Goal: Find specific page/section: Find specific page/section

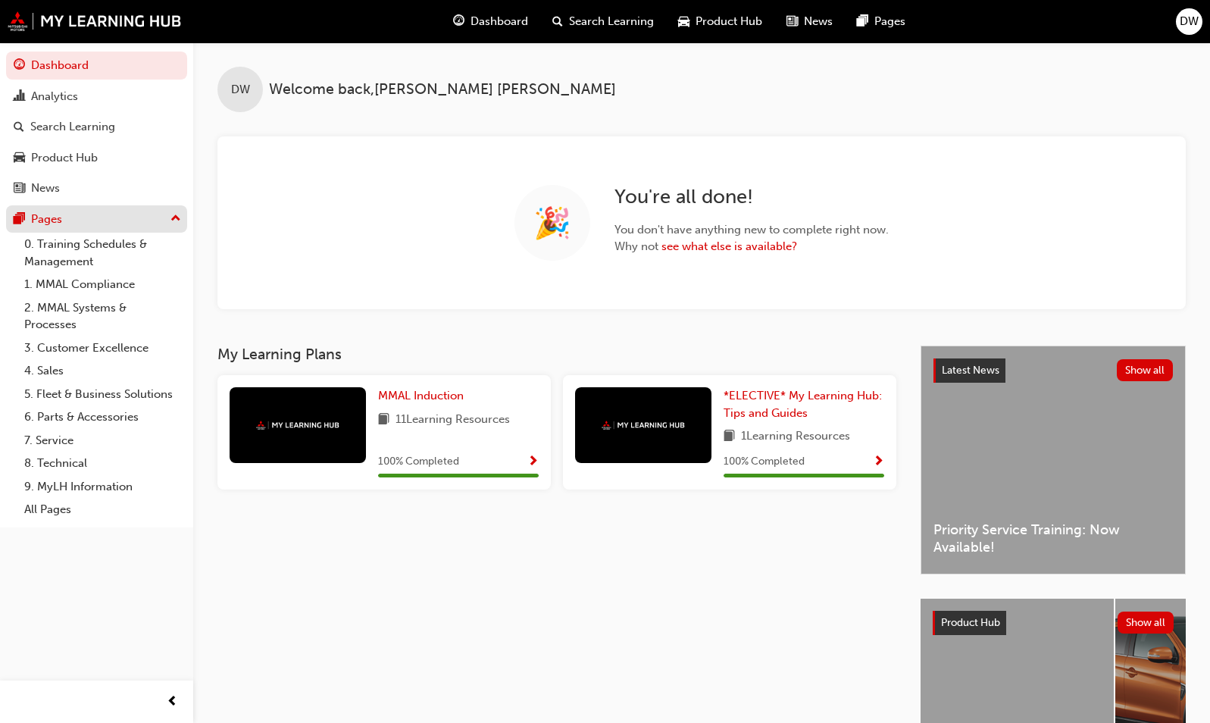
click at [95, 230] on button "Pages" at bounding box center [96, 219] width 181 height 28
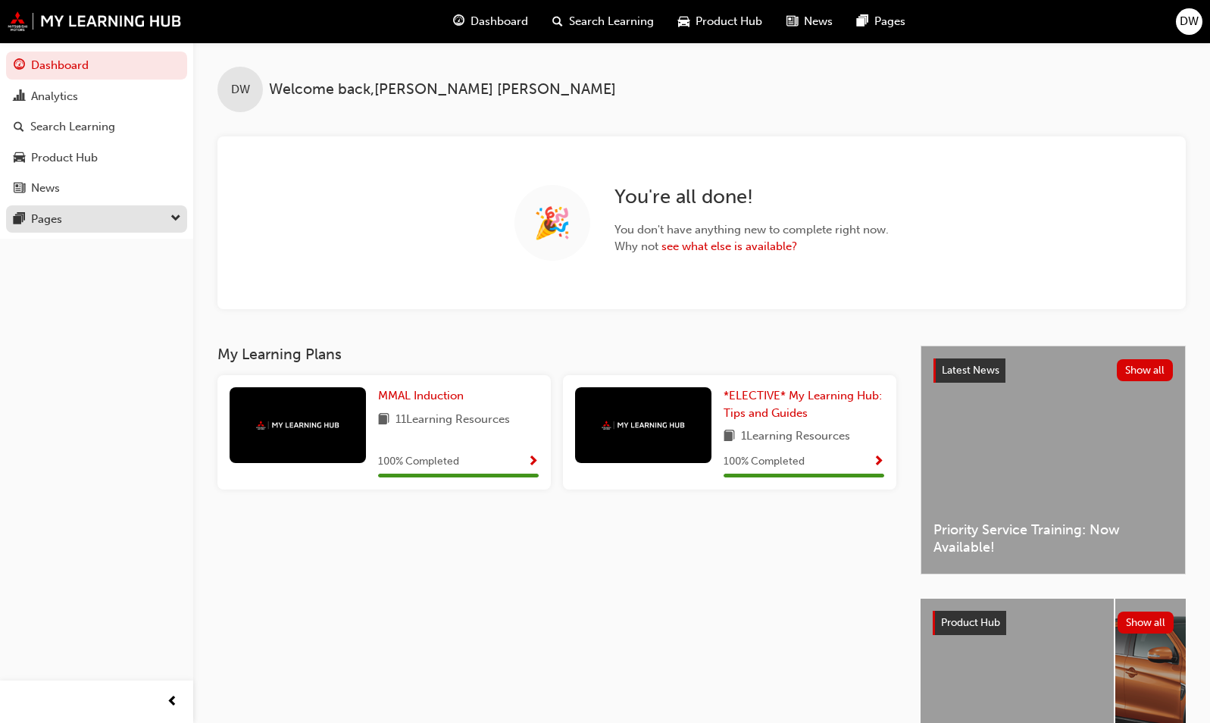
click at [95, 230] on button "Pages" at bounding box center [96, 219] width 181 height 28
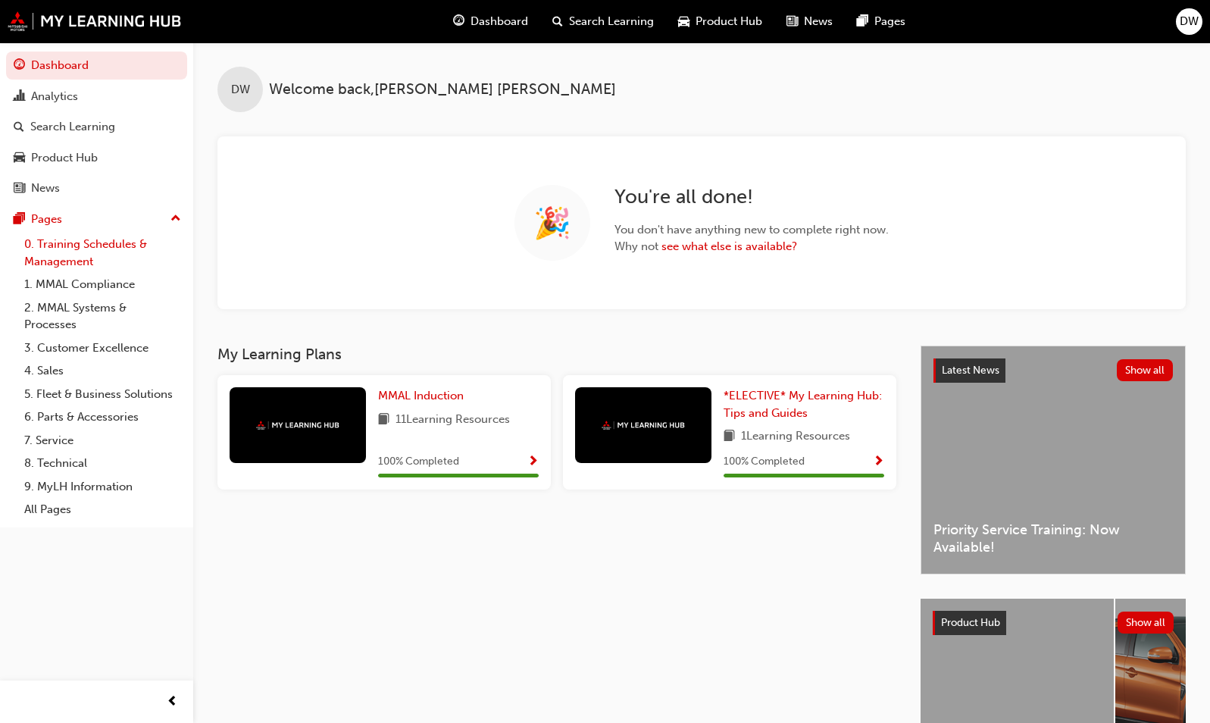
click at [89, 249] on link "0. Training Schedules & Management" at bounding box center [102, 253] width 169 height 40
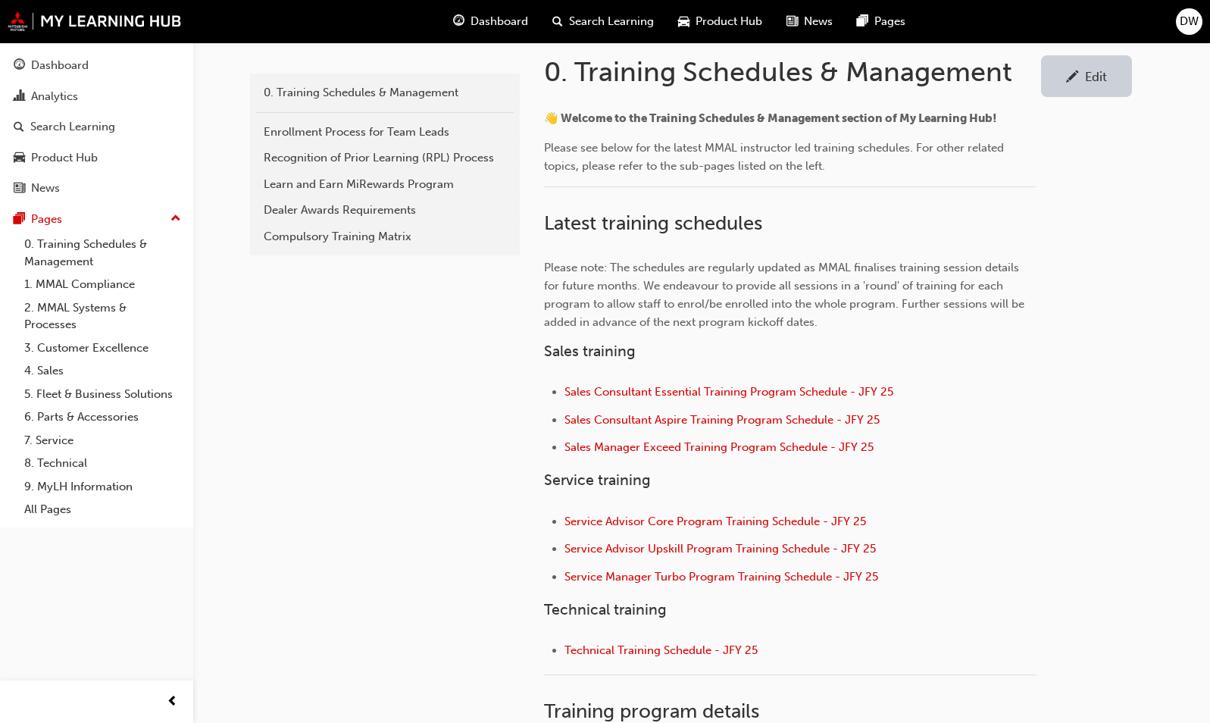
scroll to position [303, 0]
